Goal: Task Accomplishment & Management: Complete application form

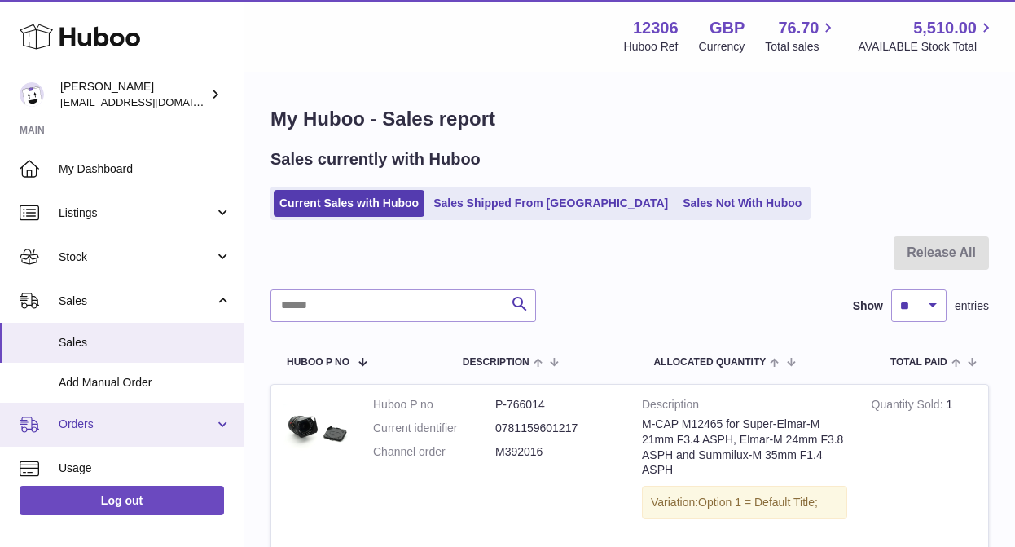
scroll to position [21, 0]
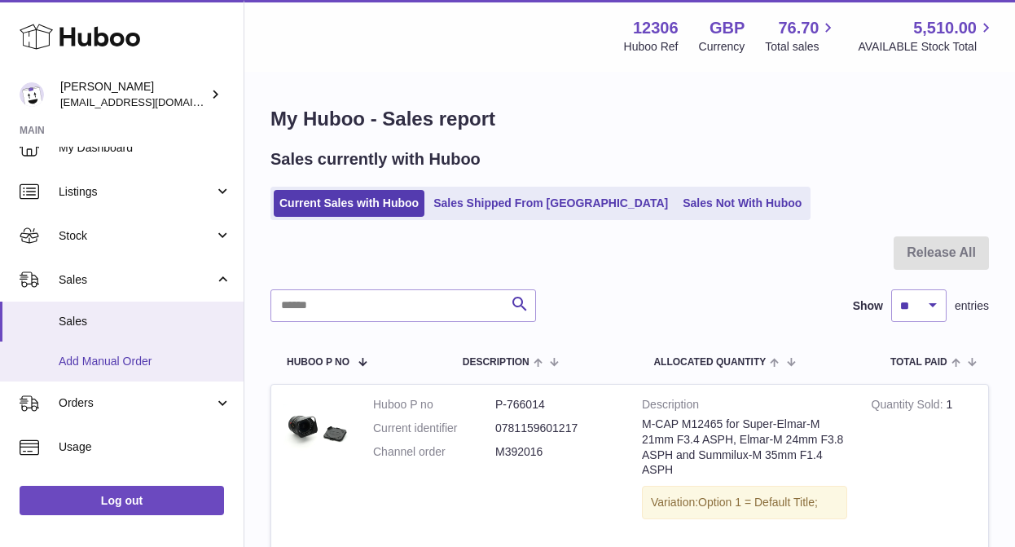
click at [116, 355] on span "Add Manual Order" at bounding box center [145, 360] width 173 height 15
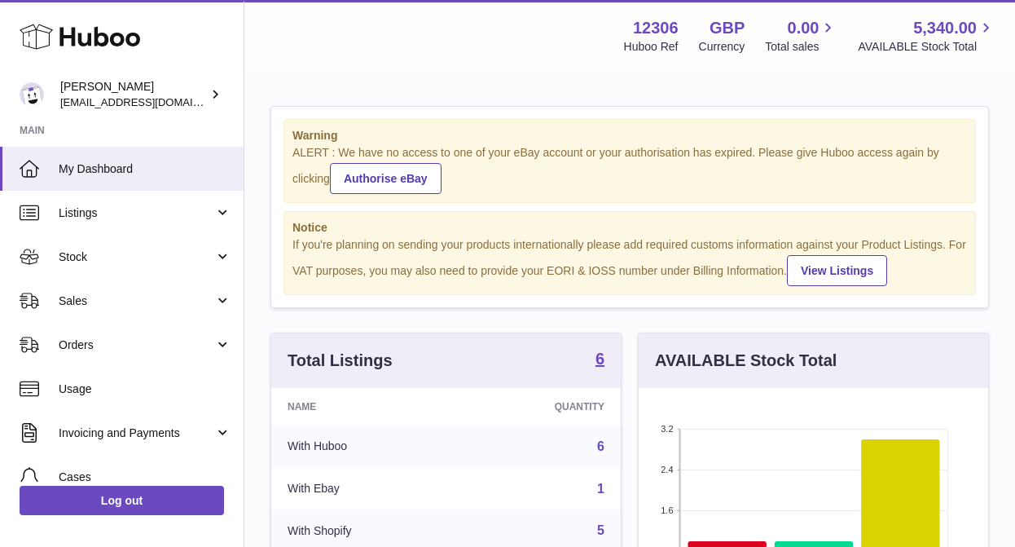
scroll to position [254, 349]
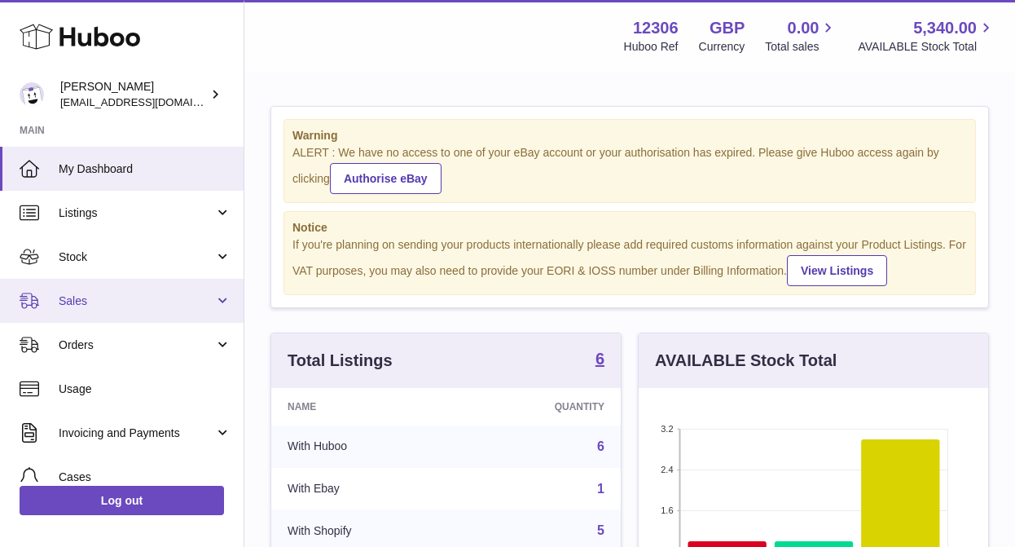
click at [117, 306] on span "Sales" at bounding box center [137, 300] width 156 height 15
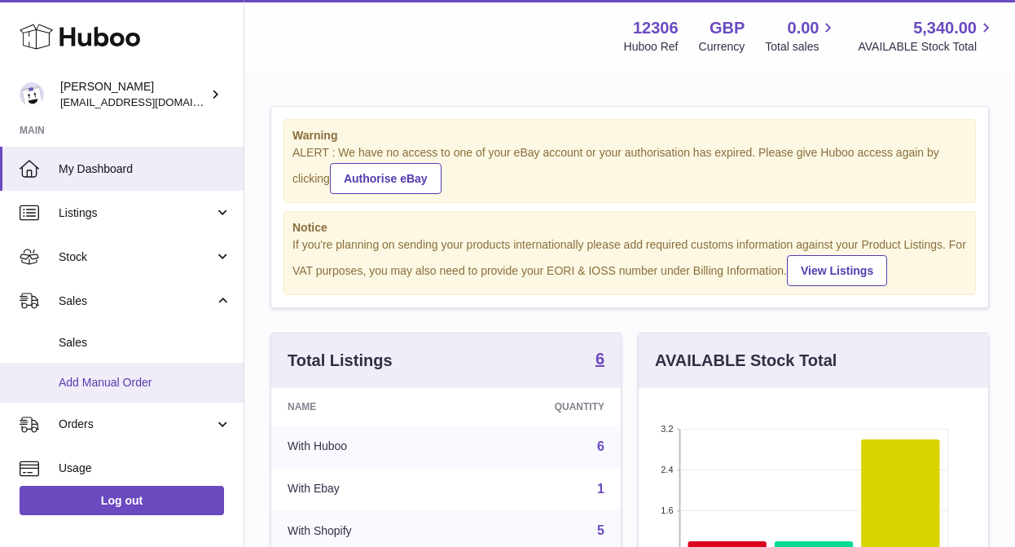
click at [130, 380] on span "Add Manual Order" at bounding box center [145, 382] width 173 height 15
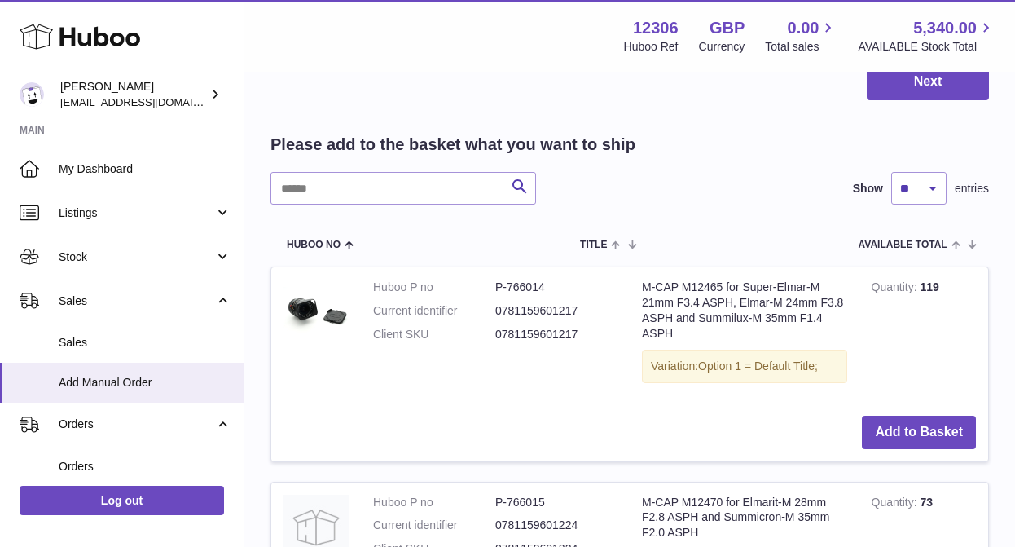
scroll to position [268, 0]
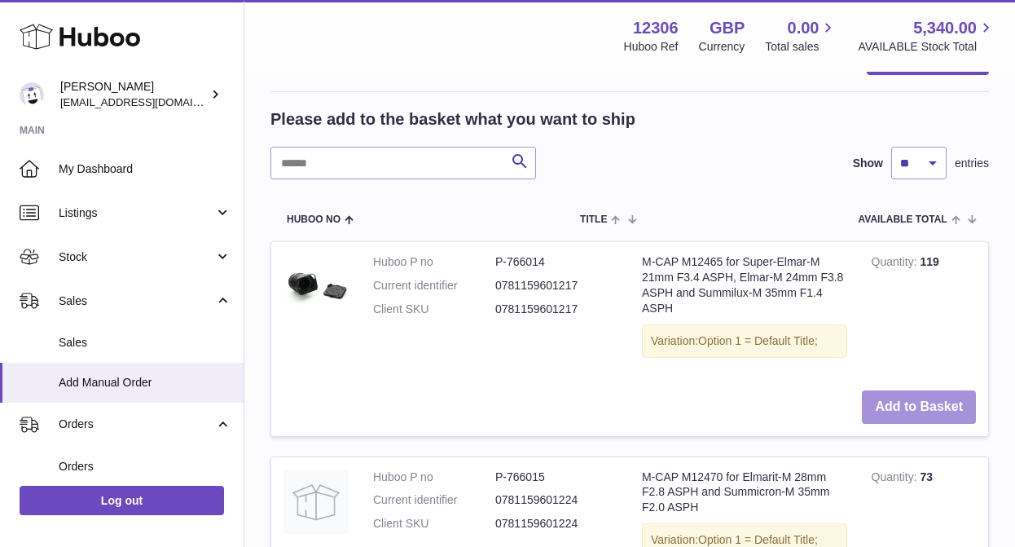
click at [908, 397] on button "Add to Basket" at bounding box center [919, 406] width 114 height 33
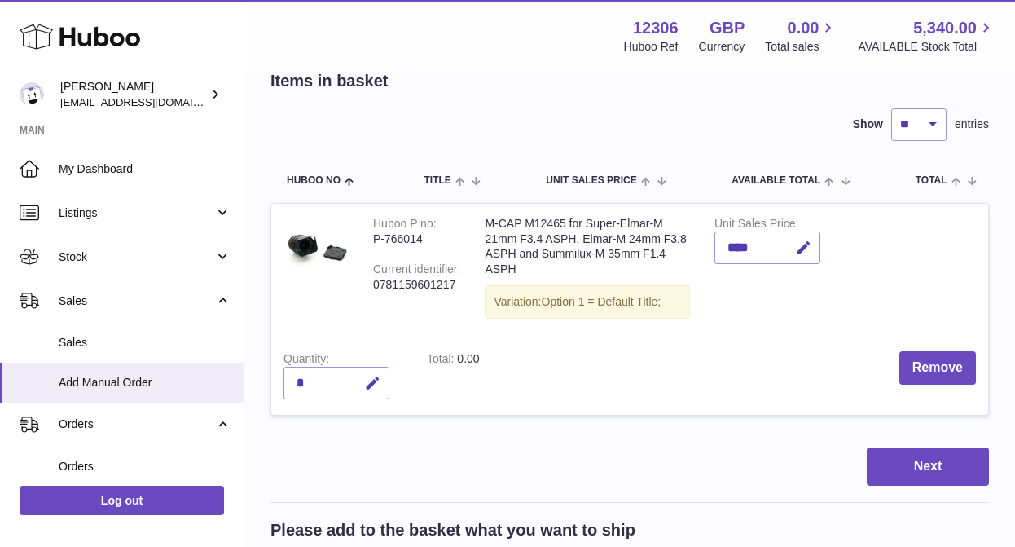
scroll to position [88, 0]
